Goal: Information Seeking & Learning: Learn about a topic

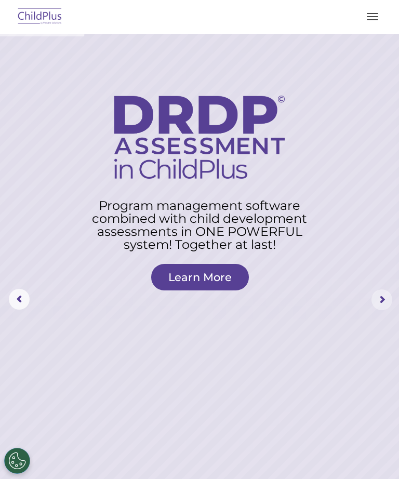
click at [381, 309] on rs-arrow at bounding box center [381, 299] width 21 height 21
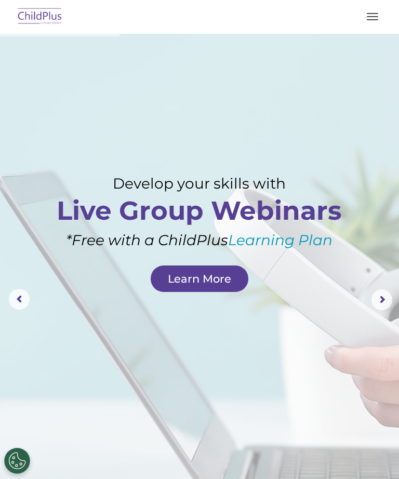
click at [383, 297] on rs-arrow at bounding box center [381, 299] width 21 height 21
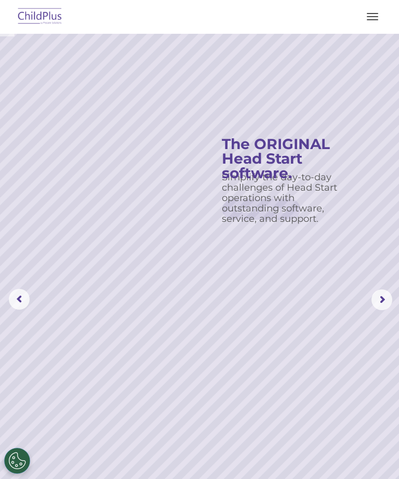
click at [379, 299] on rs-arrow at bounding box center [381, 299] width 21 height 21
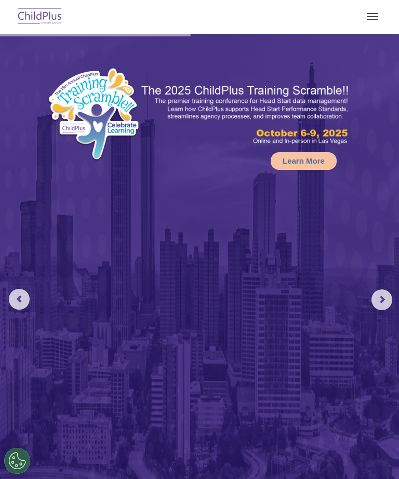
click at [376, 18] on button "button" at bounding box center [372, 16] width 22 height 17
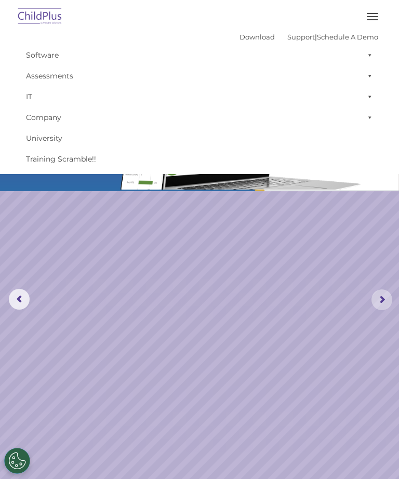
click at [389, 299] on rs-arrow at bounding box center [381, 299] width 21 height 21
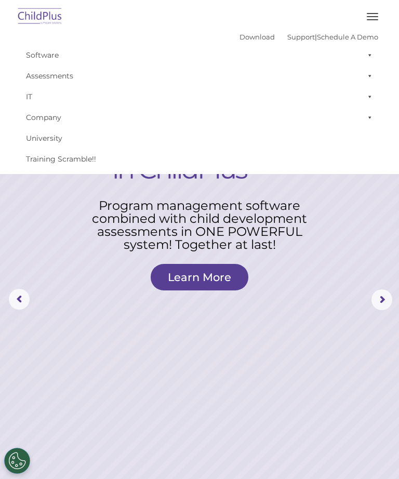
click at [186, 273] on link "Learn More" at bounding box center [200, 277] width 98 height 26
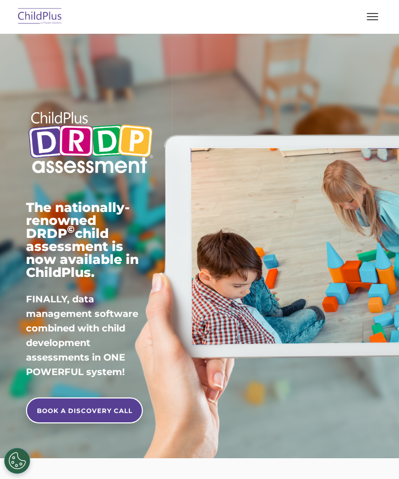
click at [47, 14] on img at bounding box center [40, 17] width 49 height 24
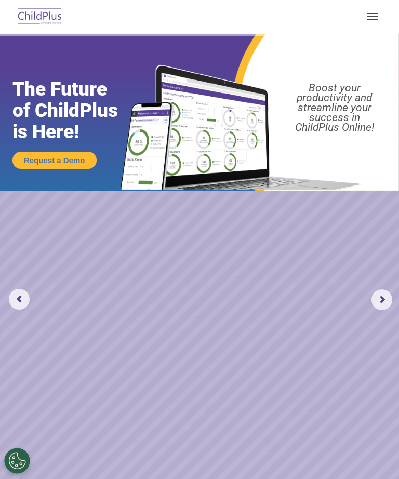
click at [6, 455] on button "Cookies Settings" at bounding box center [17, 460] width 26 height 26
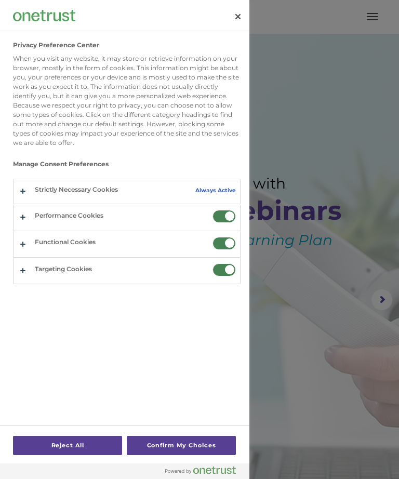
click at [150, 437] on button "Confirm My Choices" at bounding box center [181, 445] width 109 height 19
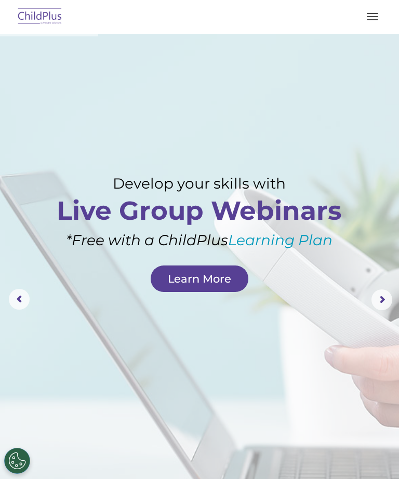
click at [17, 291] on rs-arrow at bounding box center [19, 299] width 21 height 21
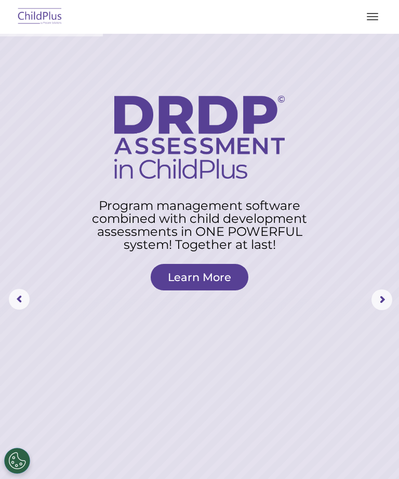
click at [376, 294] on rs-arrow at bounding box center [381, 299] width 21 height 21
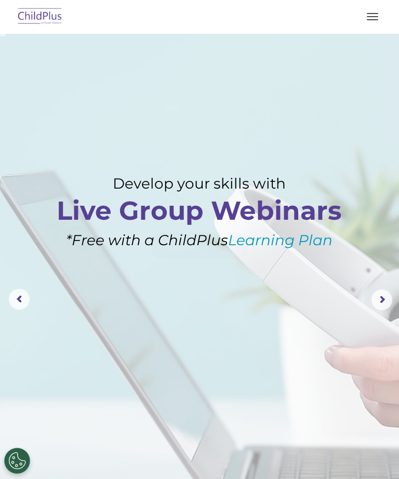
click at [387, 303] on rs-arrow at bounding box center [381, 299] width 21 height 21
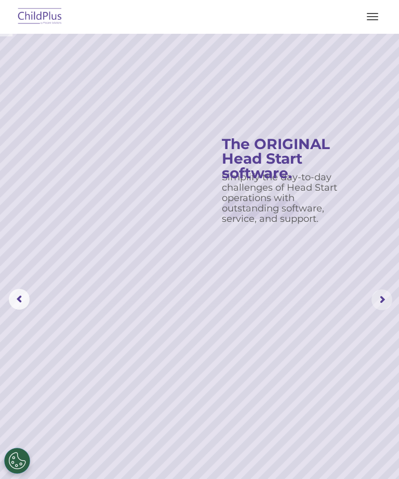
click at [379, 299] on rs-arrow at bounding box center [381, 299] width 21 height 21
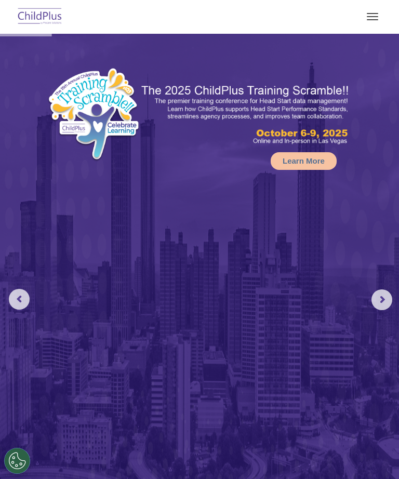
click at [376, 293] on rs-arrow at bounding box center [381, 299] width 21 height 21
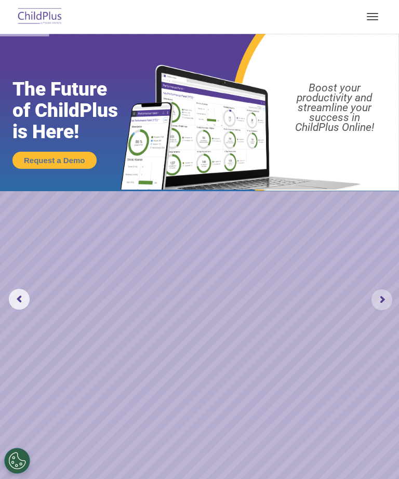
click at [378, 305] on rs-arrow at bounding box center [381, 299] width 21 height 21
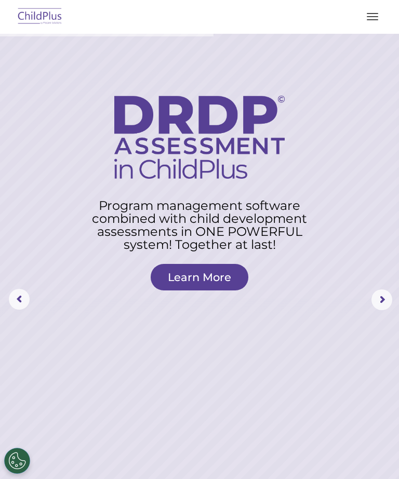
click at [373, 10] on button "button" at bounding box center [372, 16] width 22 height 17
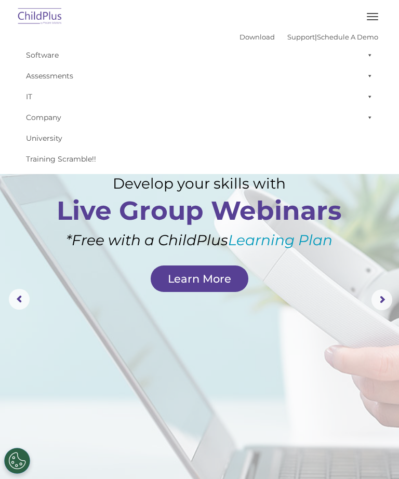
click at [38, 10] on img at bounding box center [40, 17] width 49 height 24
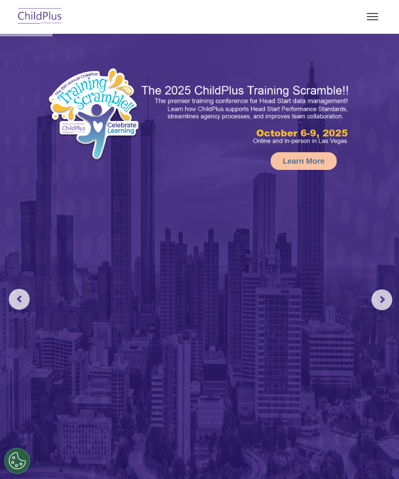
click at [309, 165] on link "Learn More" at bounding box center [303, 161] width 66 height 18
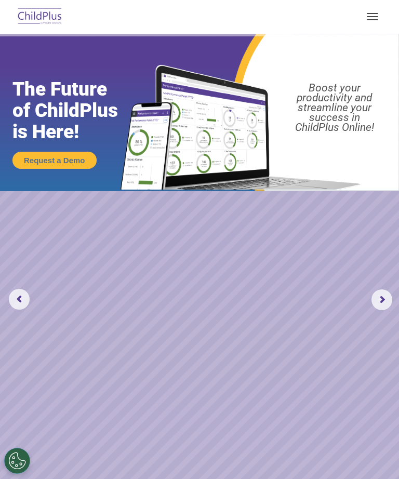
click at [17, 289] on rs-arrow at bounding box center [19, 299] width 21 height 21
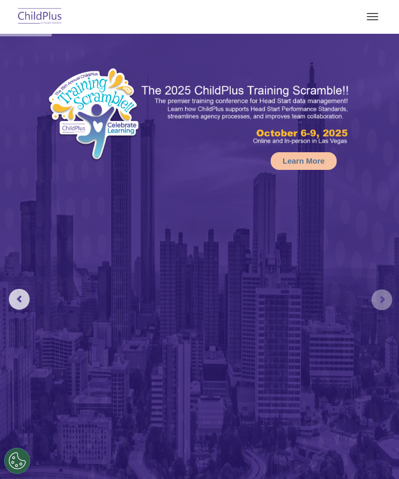
click at [378, 293] on rs-arrow at bounding box center [381, 299] width 21 height 21
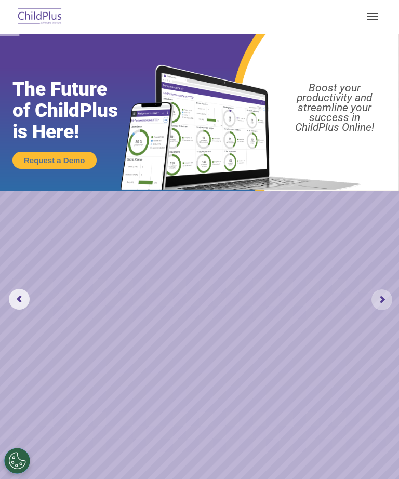
click at [381, 298] on rs-arrow at bounding box center [381, 299] width 21 height 21
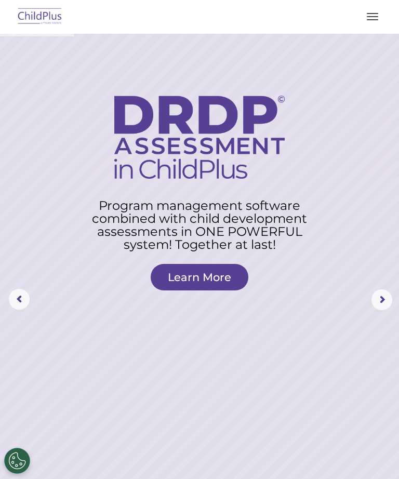
click at [185, 273] on link "Learn More" at bounding box center [200, 277] width 98 height 26
click at [164, 274] on link "Learn More" at bounding box center [200, 277] width 98 height 26
click at [186, 275] on link "Learn More" at bounding box center [200, 277] width 98 height 26
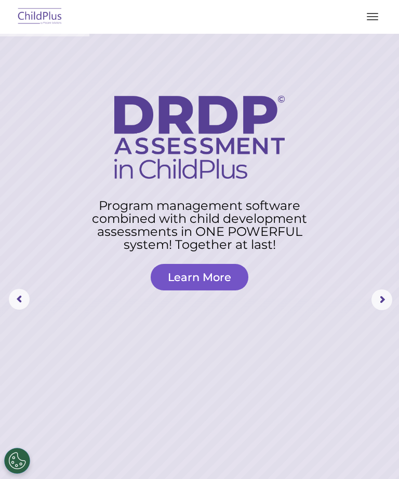
click at [186, 271] on link "Learn More" at bounding box center [200, 277] width 98 height 26
click at [94, 64] on rs-layer at bounding box center [199, 300] width 399 height 532
